Goal: Transaction & Acquisition: Purchase product/service

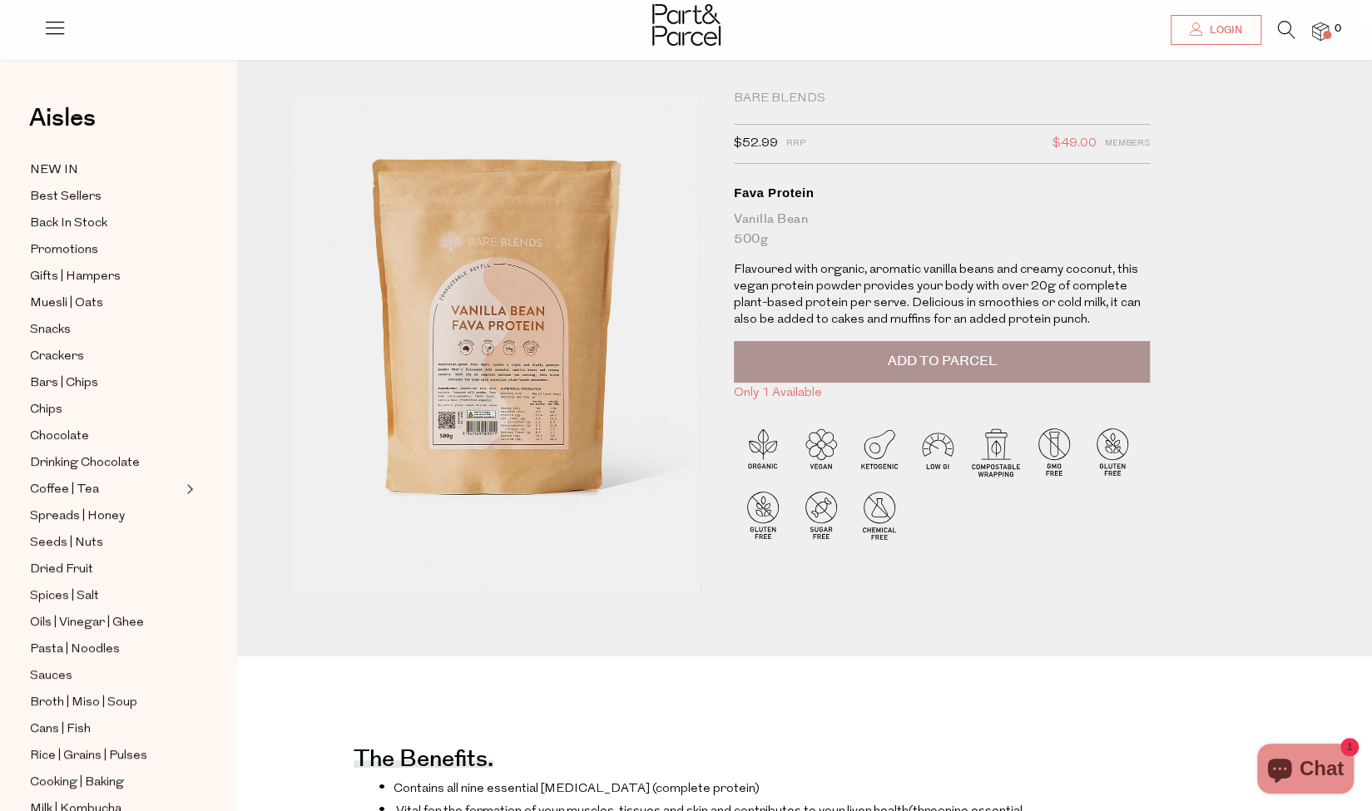
scroll to position [0, 12]
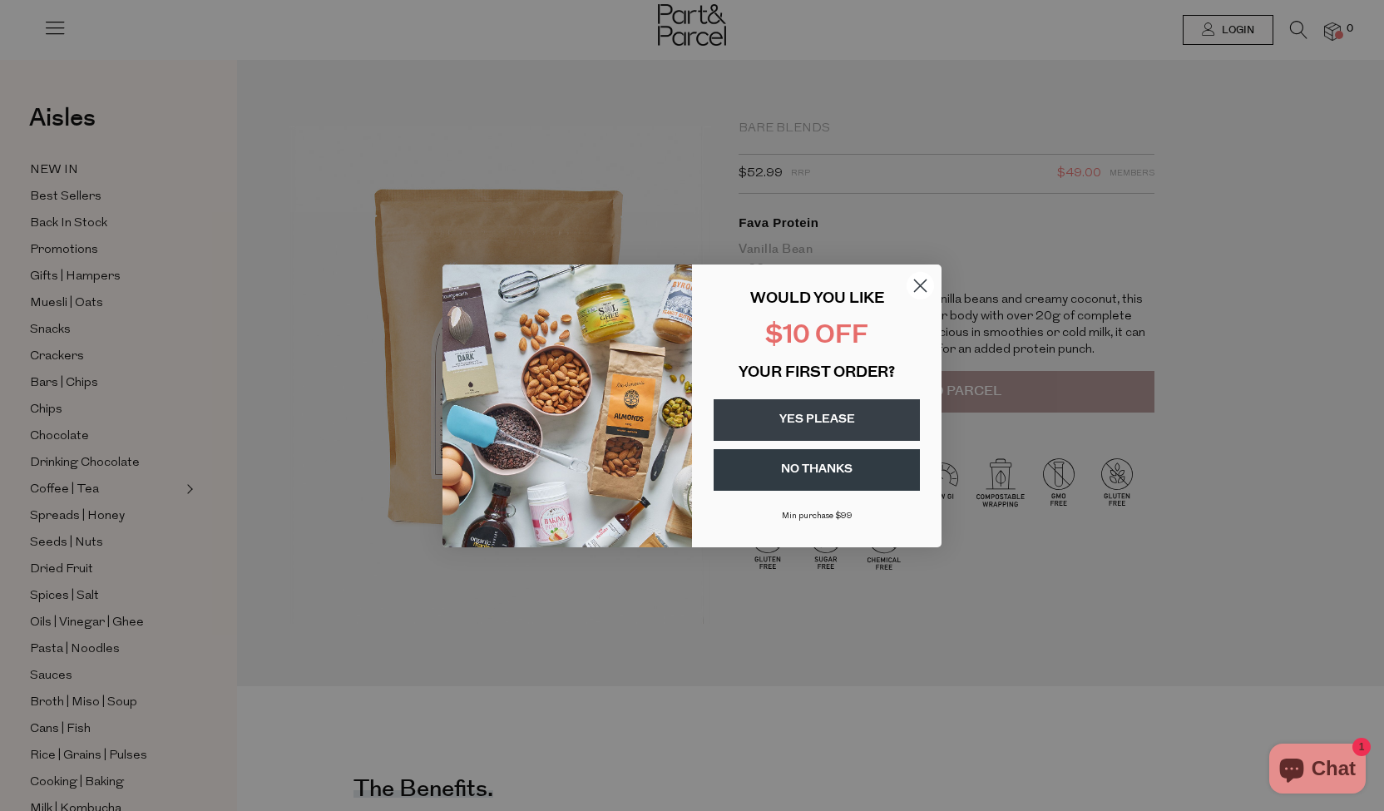
click at [913, 284] on circle "Close dialog" at bounding box center [920, 284] width 27 height 27
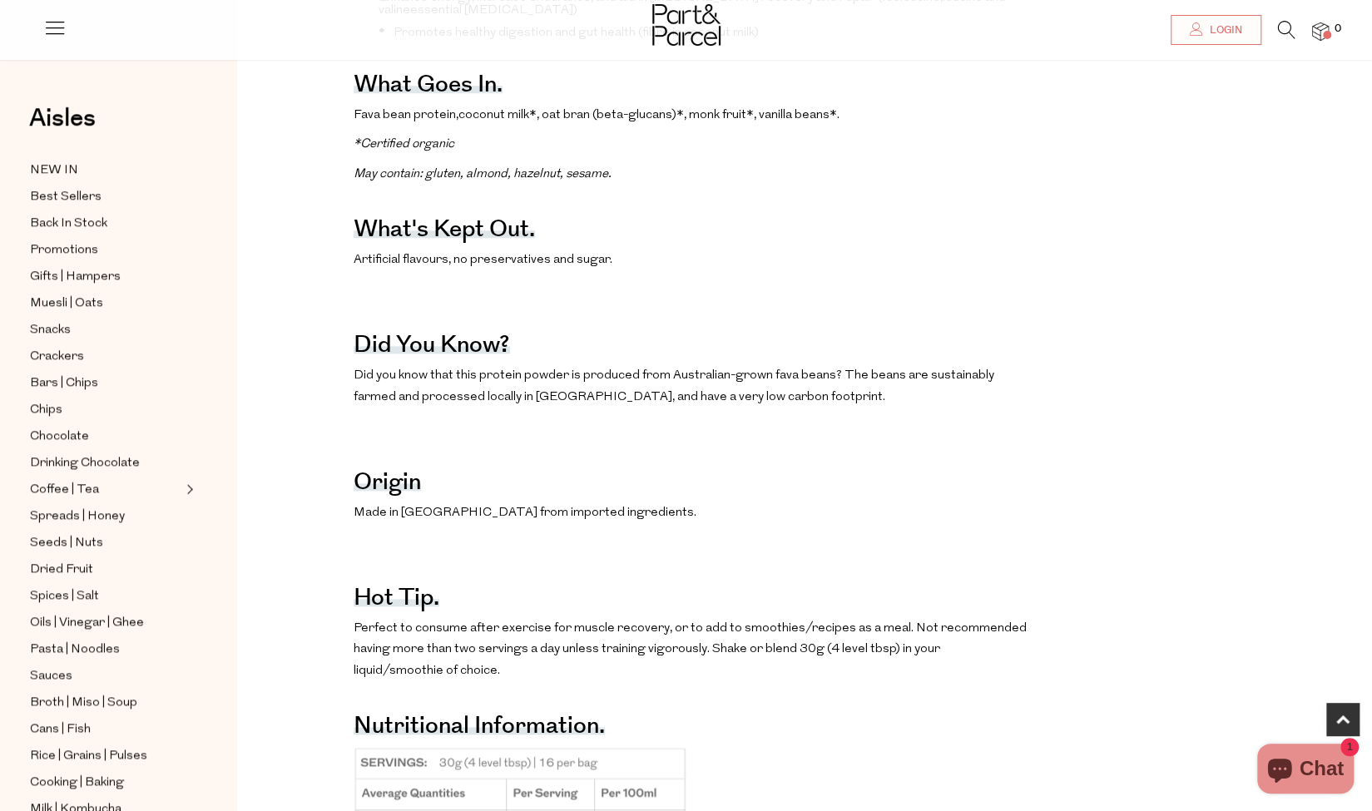
click at [843, 273] on div "The benefits. Contains all nine essential amino acids (complete protein) Vital …" at bounding box center [691, 495] width 674 height 1285
